Goal: Transaction & Acquisition: Book appointment/travel/reservation

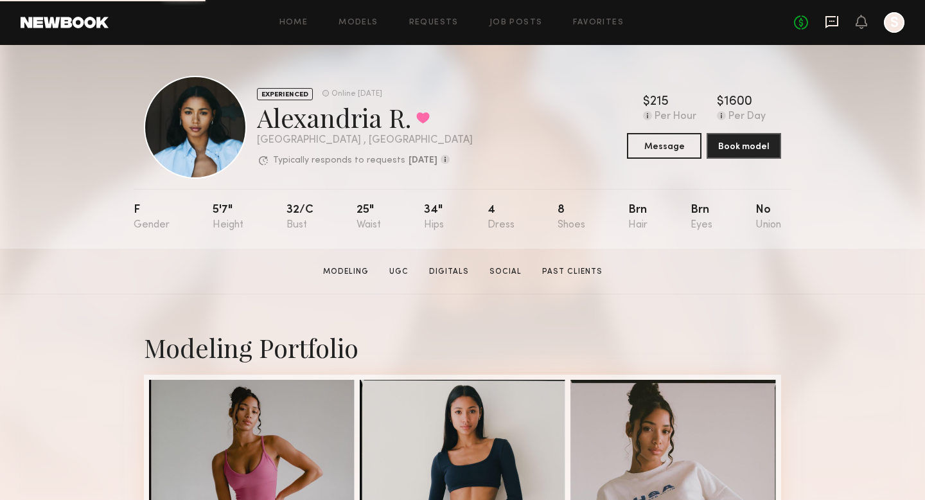
click at [835, 18] on icon at bounding box center [832, 22] width 14 height 14
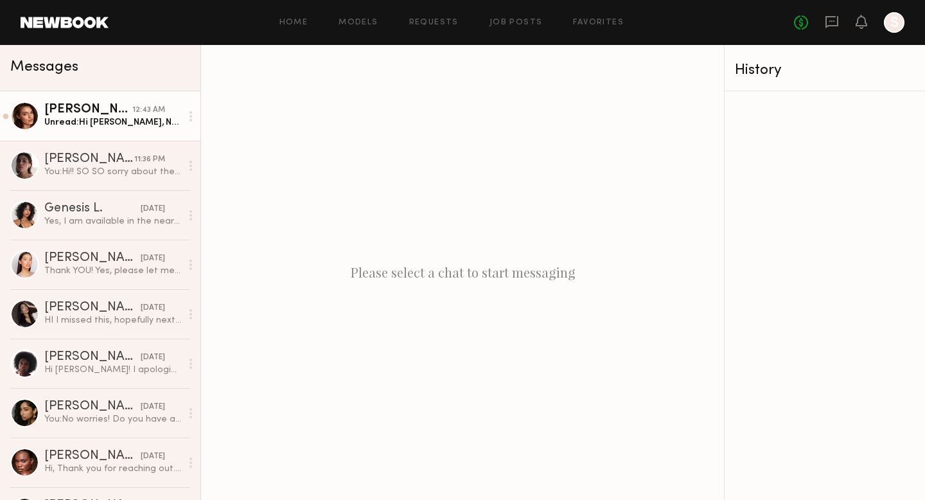
click at [125, 111] on div "[PERSON_NAME]" at bounding box center [88, 109] width 88 height 13
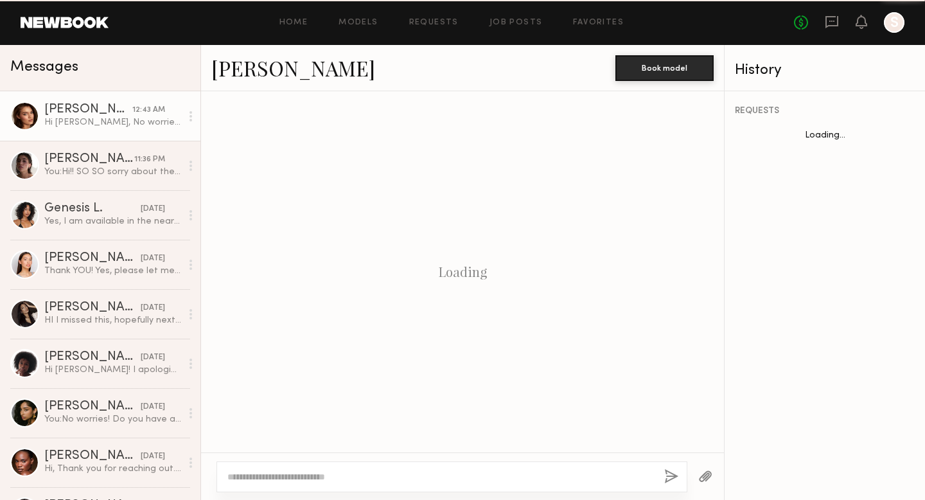
scroll to position [1456, 0]
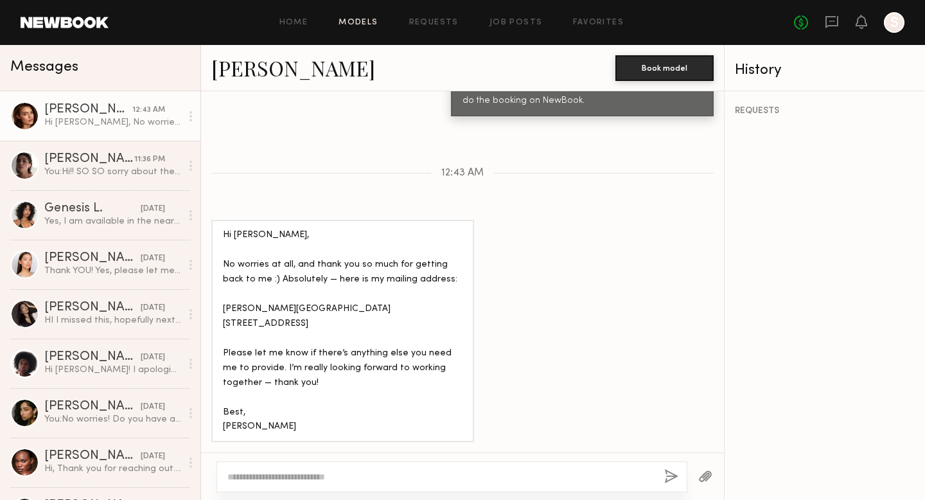
click at [368, 24] on link "Models" at bounding box center [358, 23] width 39 height 8
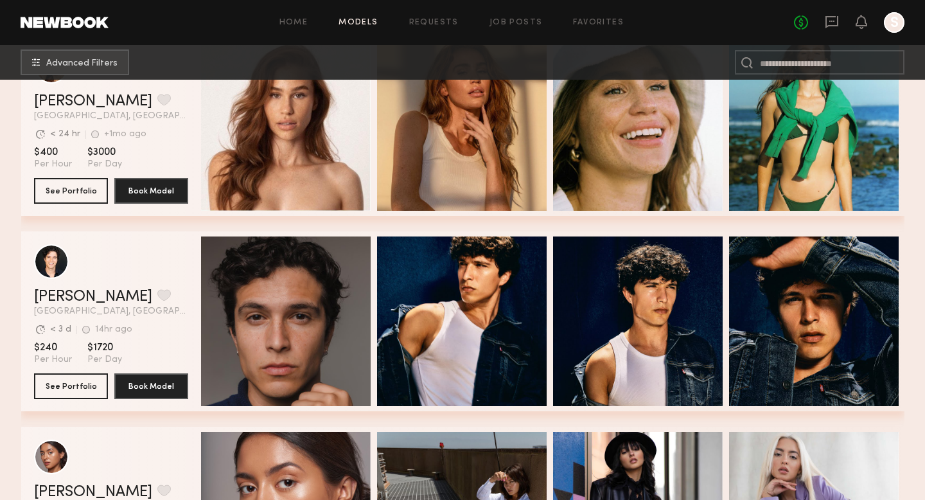
scroll to position [167, 0]
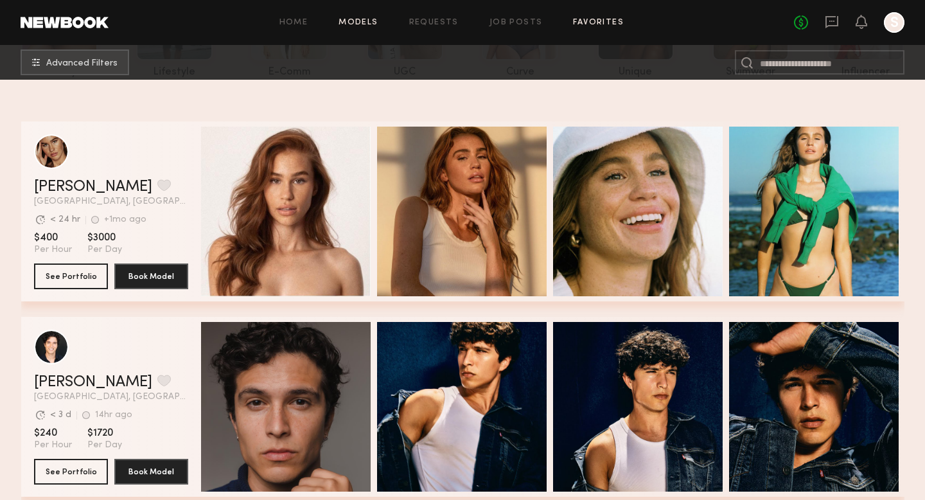
click at [589, 24] on link "Favorites" at bounding box center [598, 23] width 51 height 8
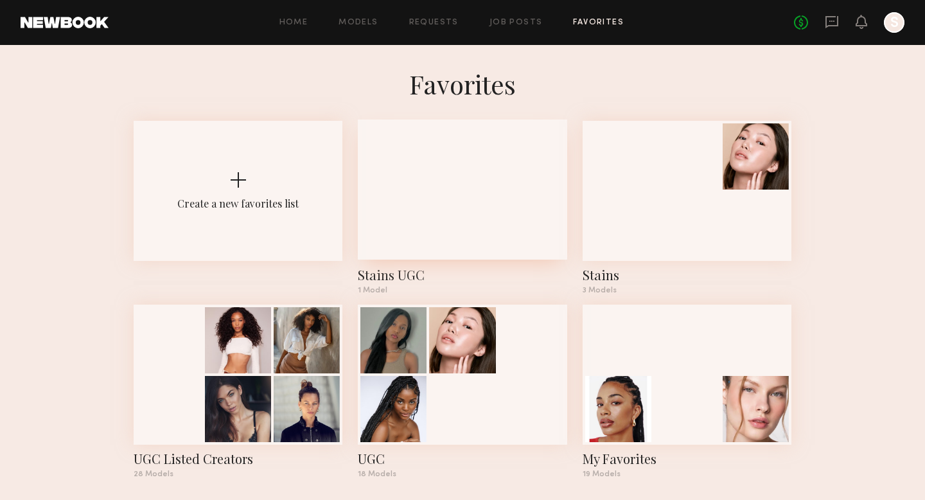
scroll to position [9, 0]
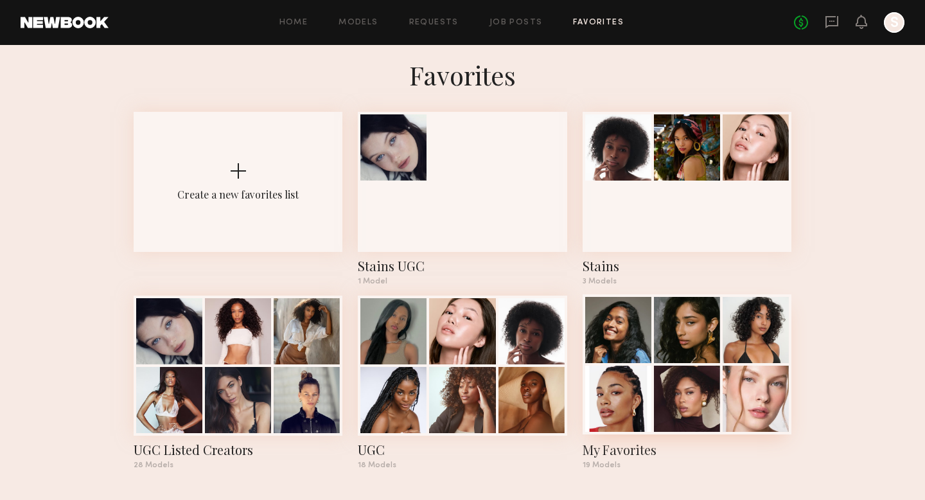
click at [637, 331] on div at bounding box center [618, 330] width 66 height 66
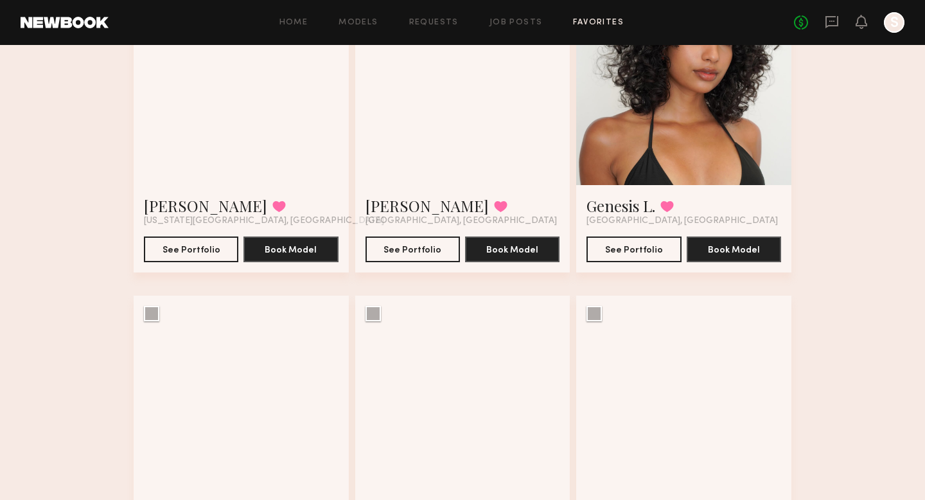
scroll to position [91, 0]
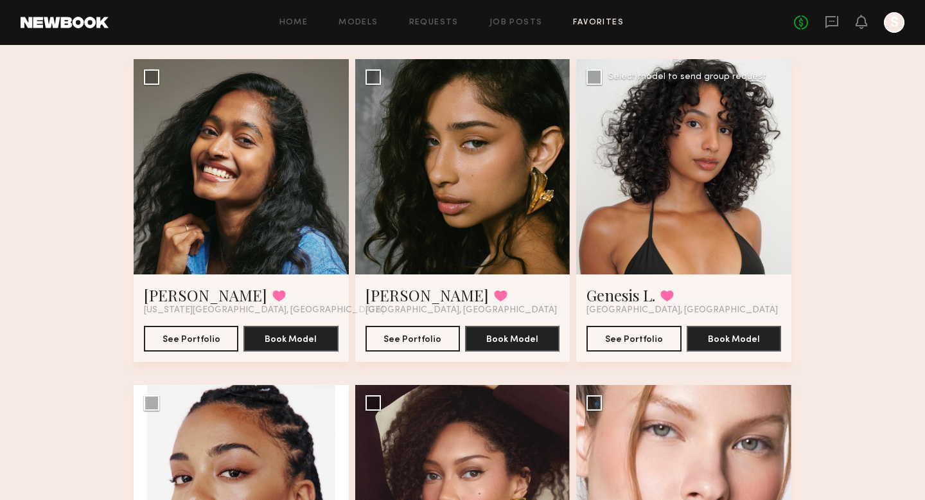
click at [702, 233] on div at bounding box center [683, 166] width 215 height 215
click at [670, 224] on div at bounding box center [683, 166] width 215 height 215
click at [634, 294] on link "Genesis L." at bounding box center [621, 295] width 69 height 21
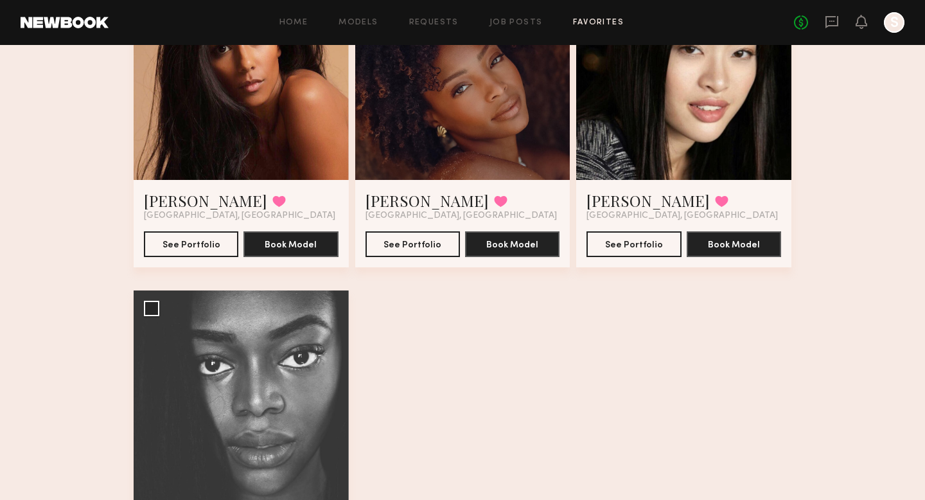
scroll to position [1786, 0]
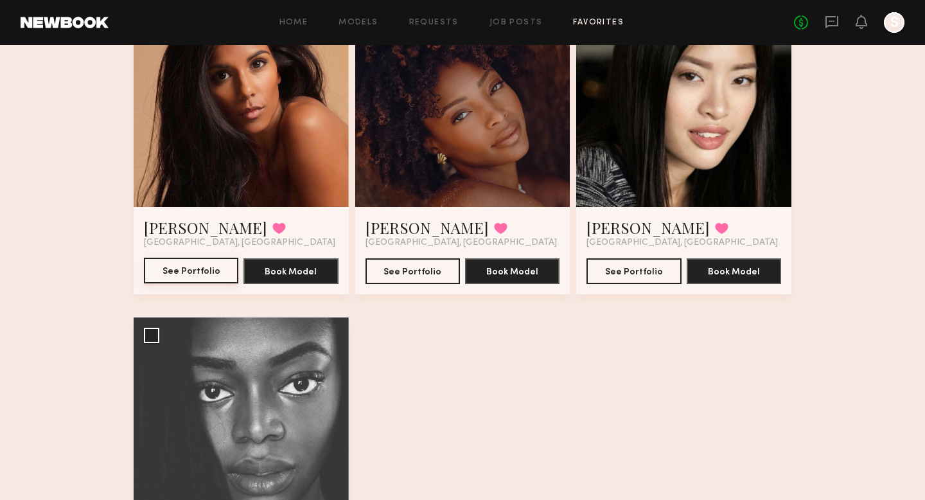
click at [204, 267] on button "See Portfolio" at bounding box center [191, 271] width 94 height 26
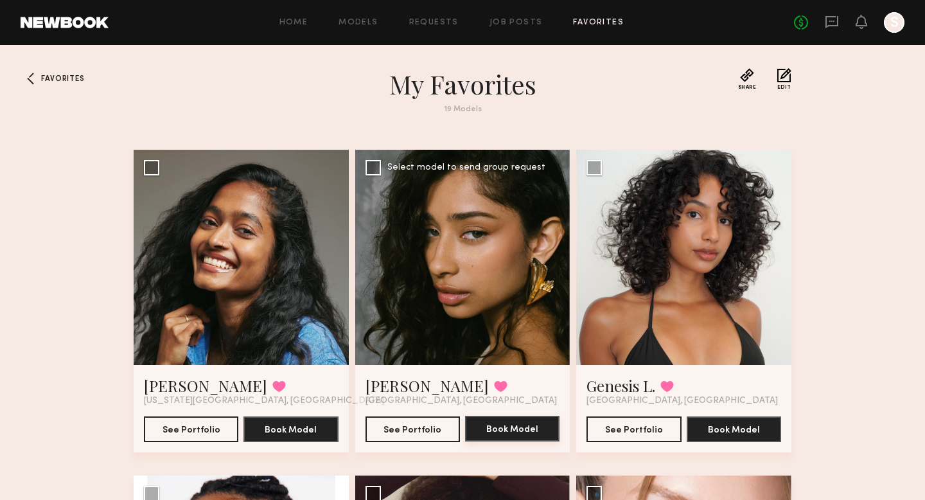
scroll to position [1, 0]
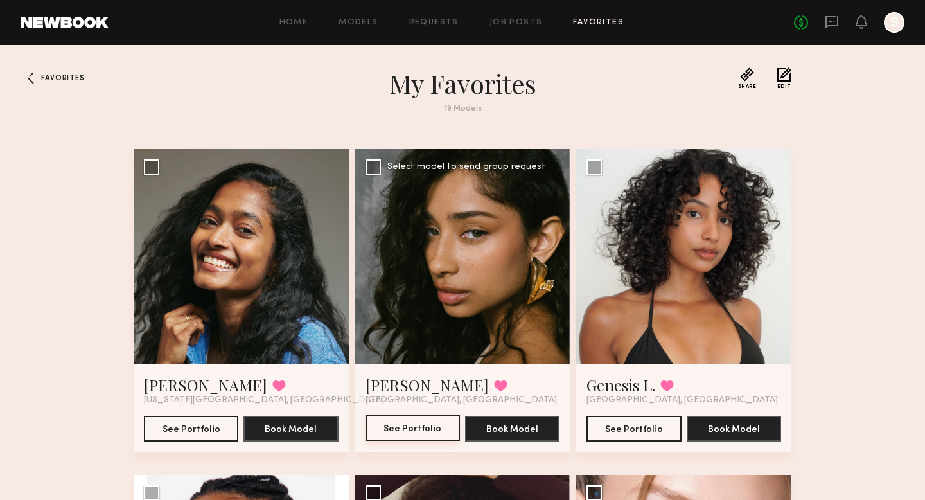
click at [423, 425] on button "See Portfolio" at bounding box center [413, 428] width 94 height 26
click at [494, 384] on button at bounding box center [500, 386] width 13 height 12
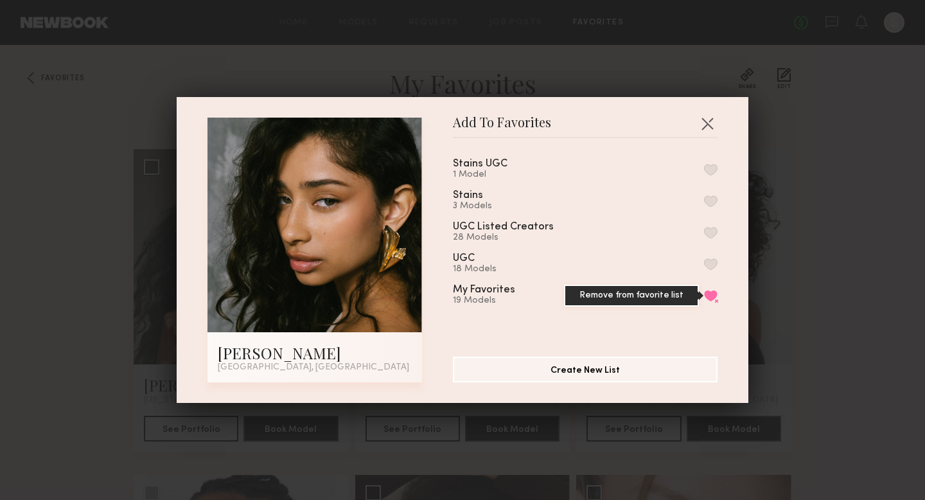
click at [709, 296] on button "Remove from favorite list" at bounding box center [710, 296] width 13 height 12
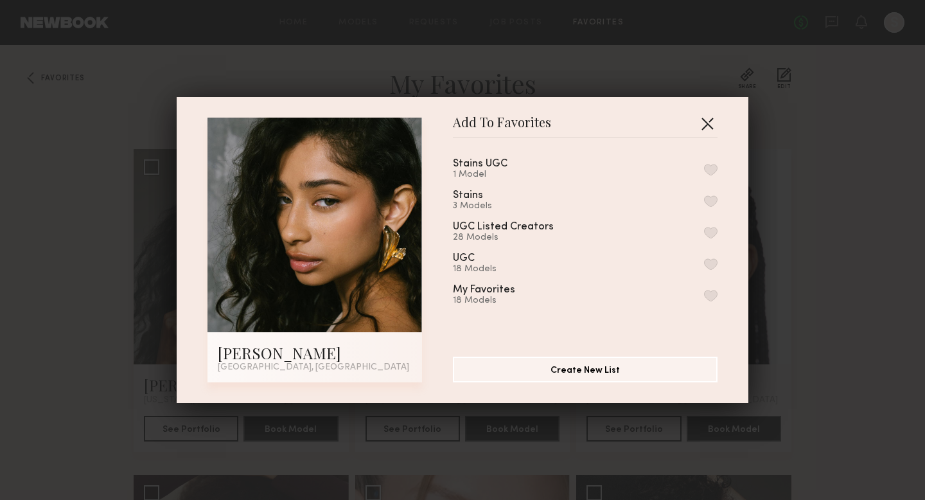
click at [713, 114] on button "button" at bounding box center [707, 123] width 21 height 21
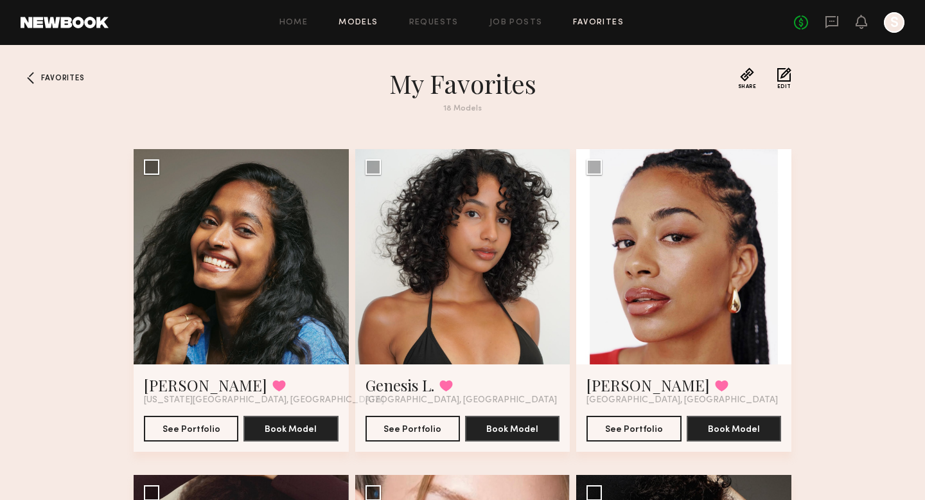
click at [356, 22] on link "Models" at bounding box center [358, 23] width 39 height 8
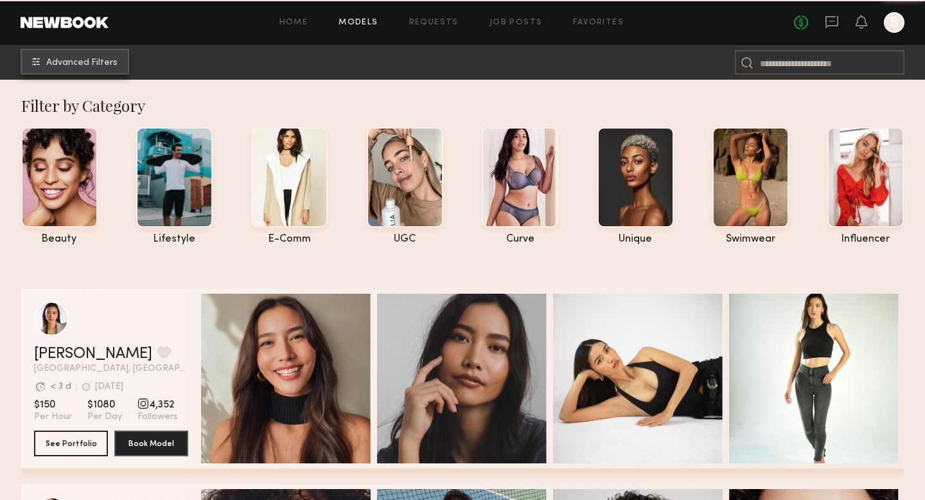
click at [94, 64] on span "Advanced Filters" at bounding box center [81, 62] width 71 height 9
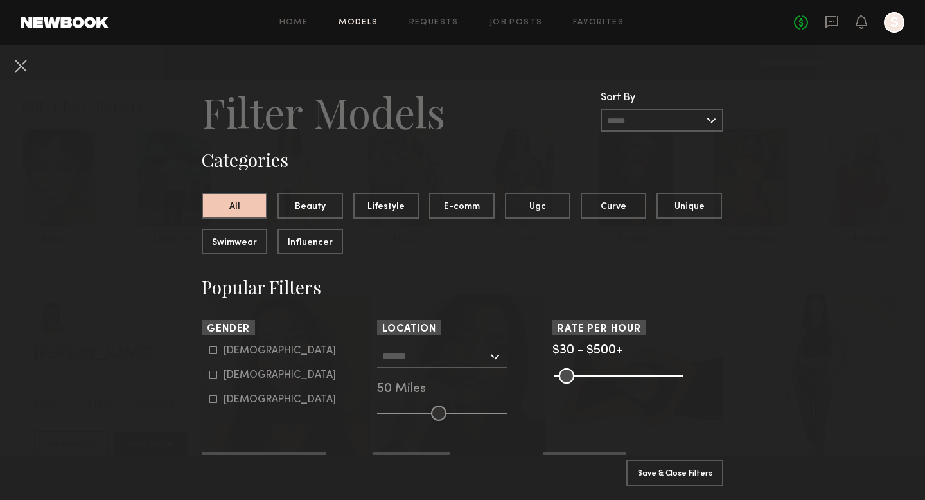
click at [462, 361] on input "text" at bounding box center [434, 356] width 105 height 22
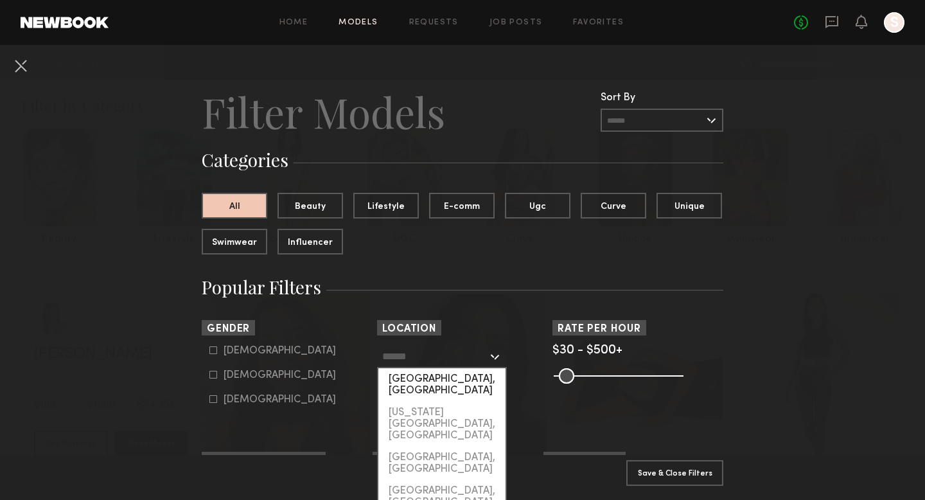
click at [433, 373] on div "[GEOGRAPHIC_DATA], [GEOGRAPHIC_DATA]" at bounding box center [442, 384] width 127 height 33
type input "**********"
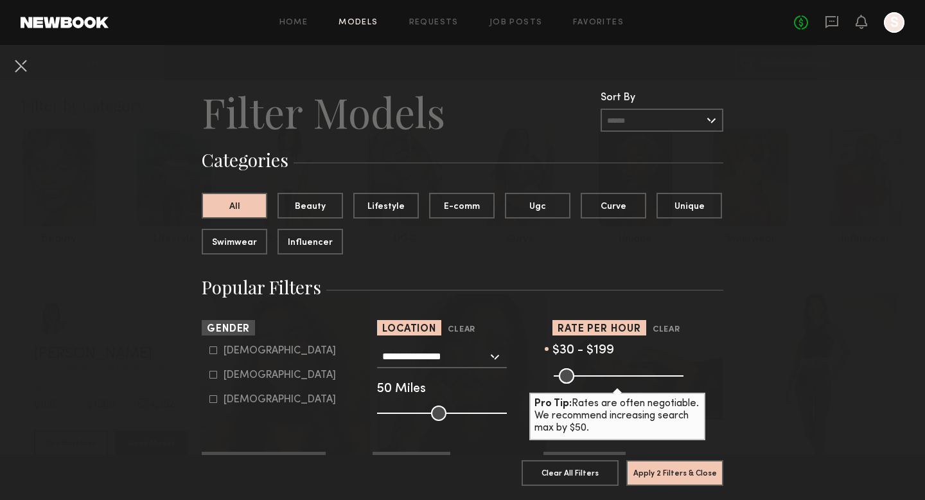
drag, startPoint x: 681, startPoint y: 377, endPoint x: 603, endPoint y: 375, distance: 77.8
type input "***"
click at [603, 375] on input "range" at bounding box center [619, 375] width 130 height 15
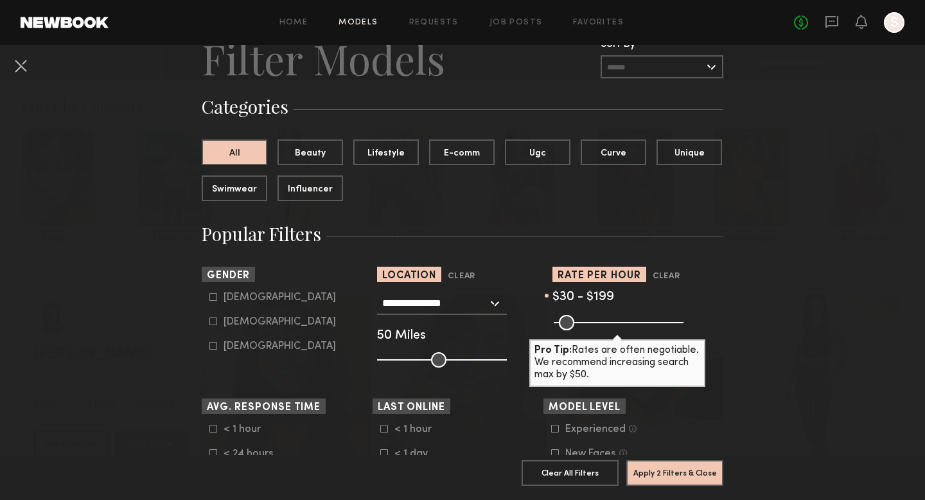
click at [211, 325] on icon at bounding box center [213, 321] width 8 height 8
type input "**"
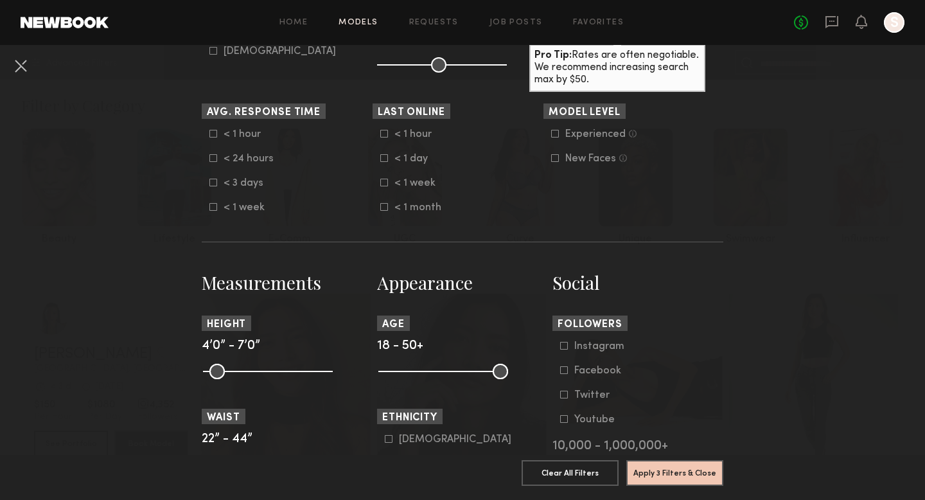
scroll to position [350, 0]
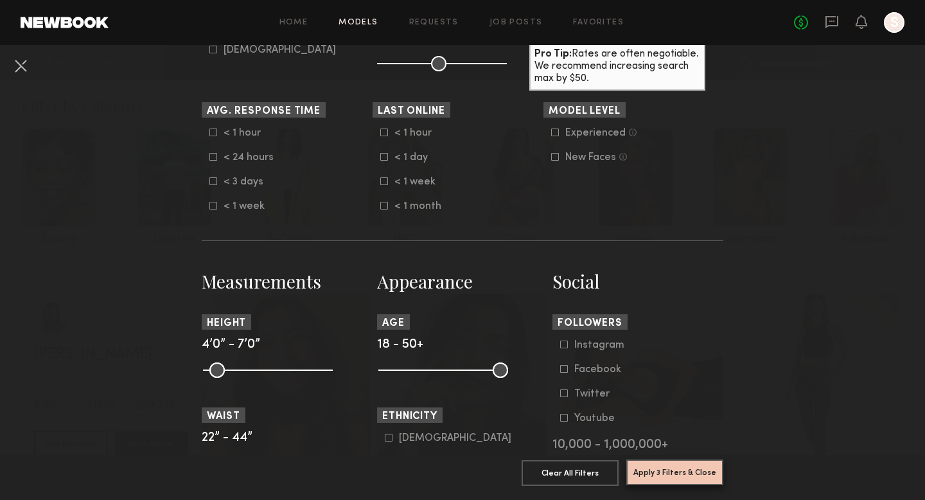
click at [661, 479] on button "Apply 3 Filters & Close" at bounding box center [675, 472] width 97 height 26
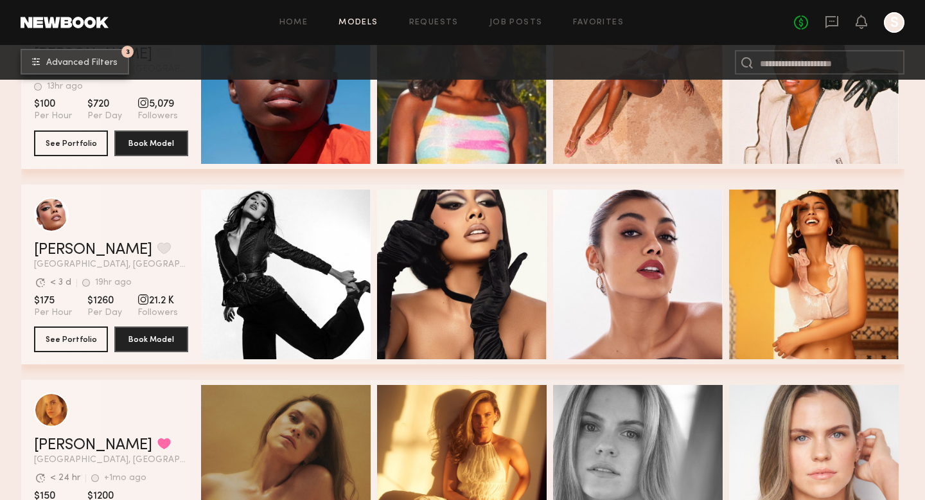
scroll to position [508, 0]
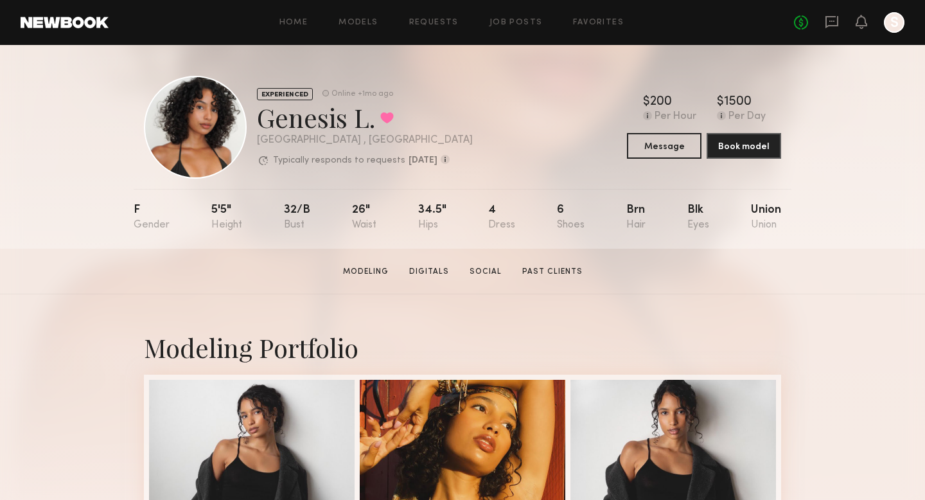
scroll to position [10, 0]
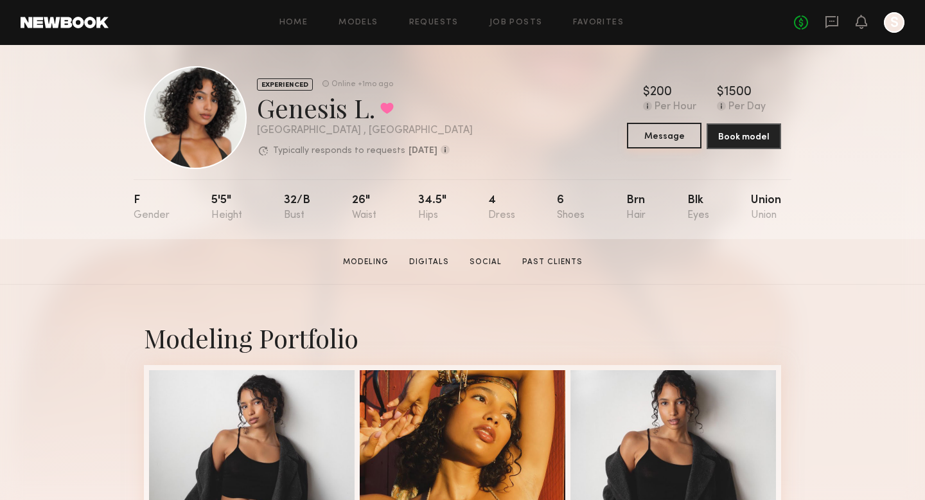
click at [658, 139] on button "Message" at bounding box center [664, 136] width 75 height 26
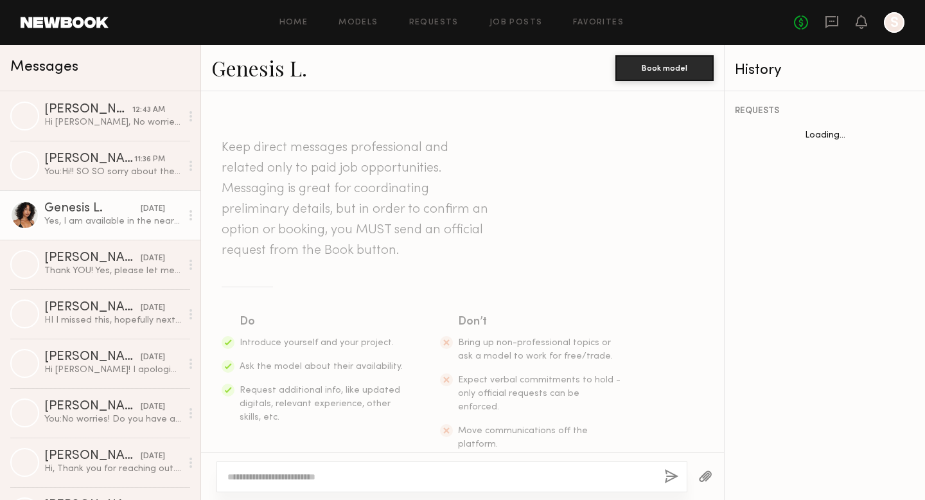
scroll to position [534, 0]
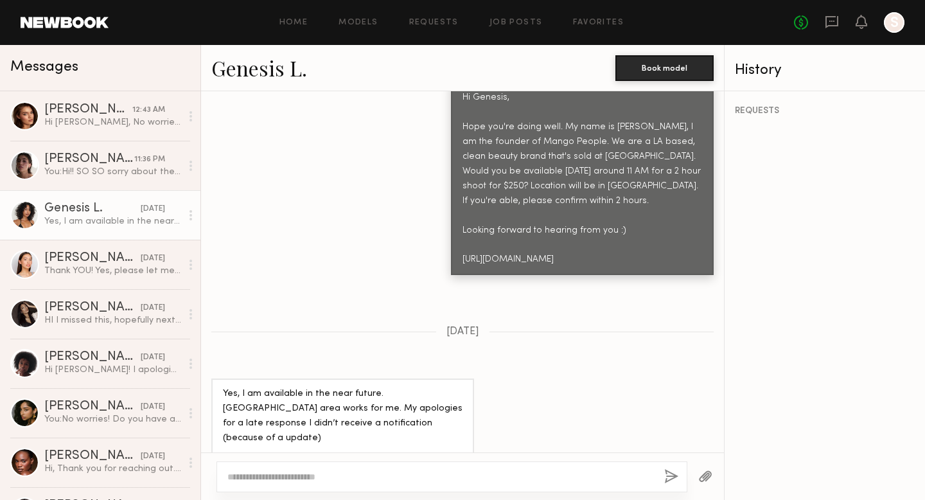
click at [289, 479] on textarea at bounding box center [440, 476] width 427 height 13
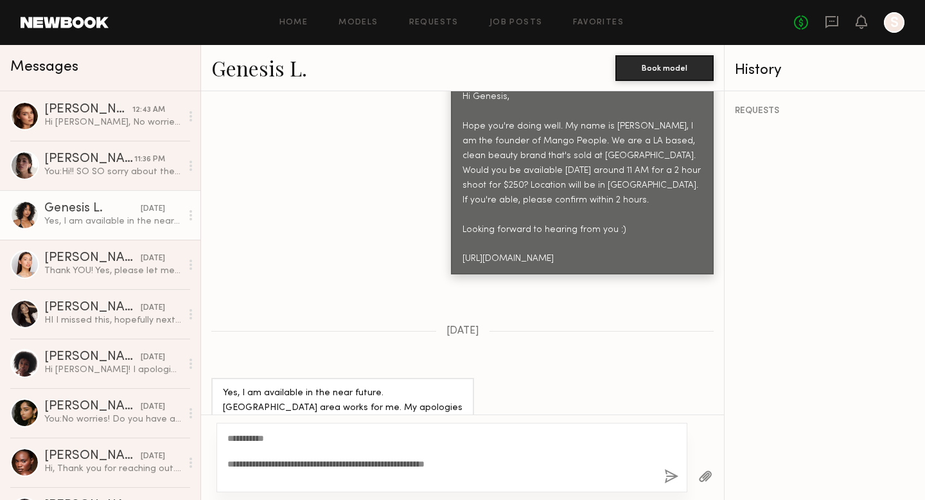
type textarea "**********"
click at [668, 478] on button "button" at bounding box center [671, 477] width 14 height 16
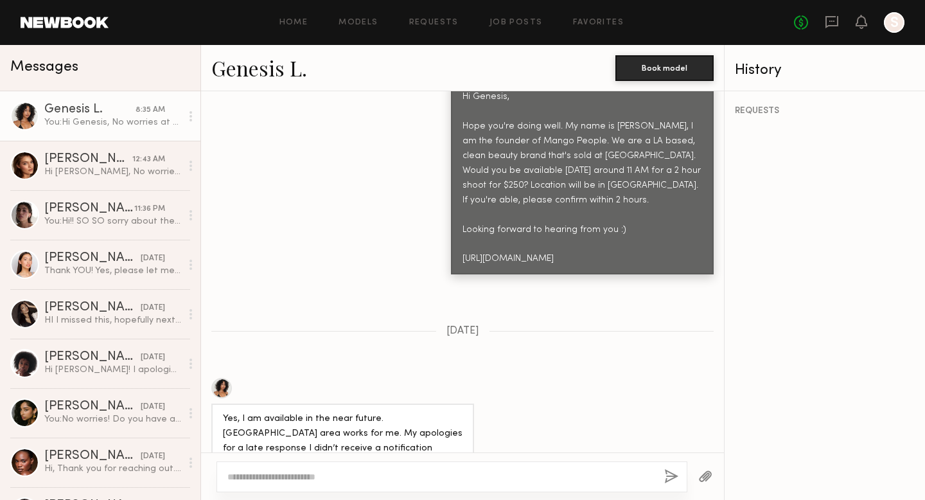
scroll to position [821, 0]
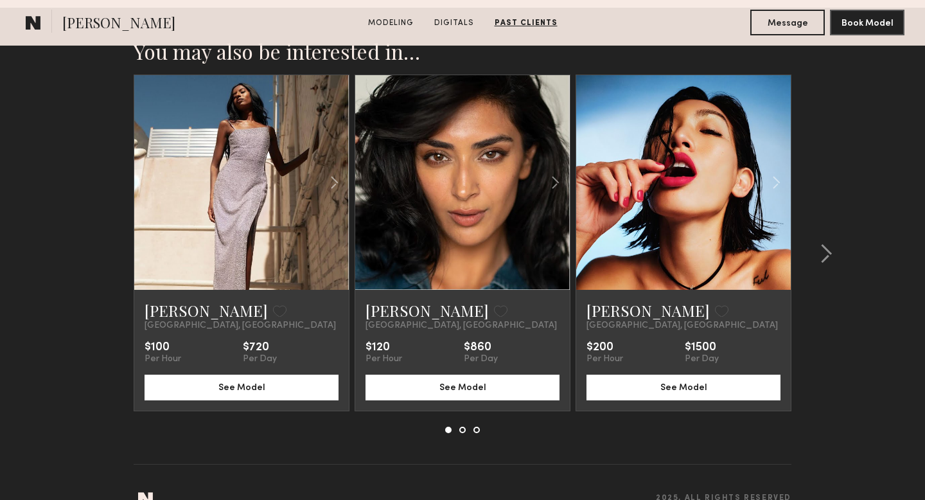
scroll to position [1990, 0]
